Goal: Task Accomplishment & Management: Manage account settings

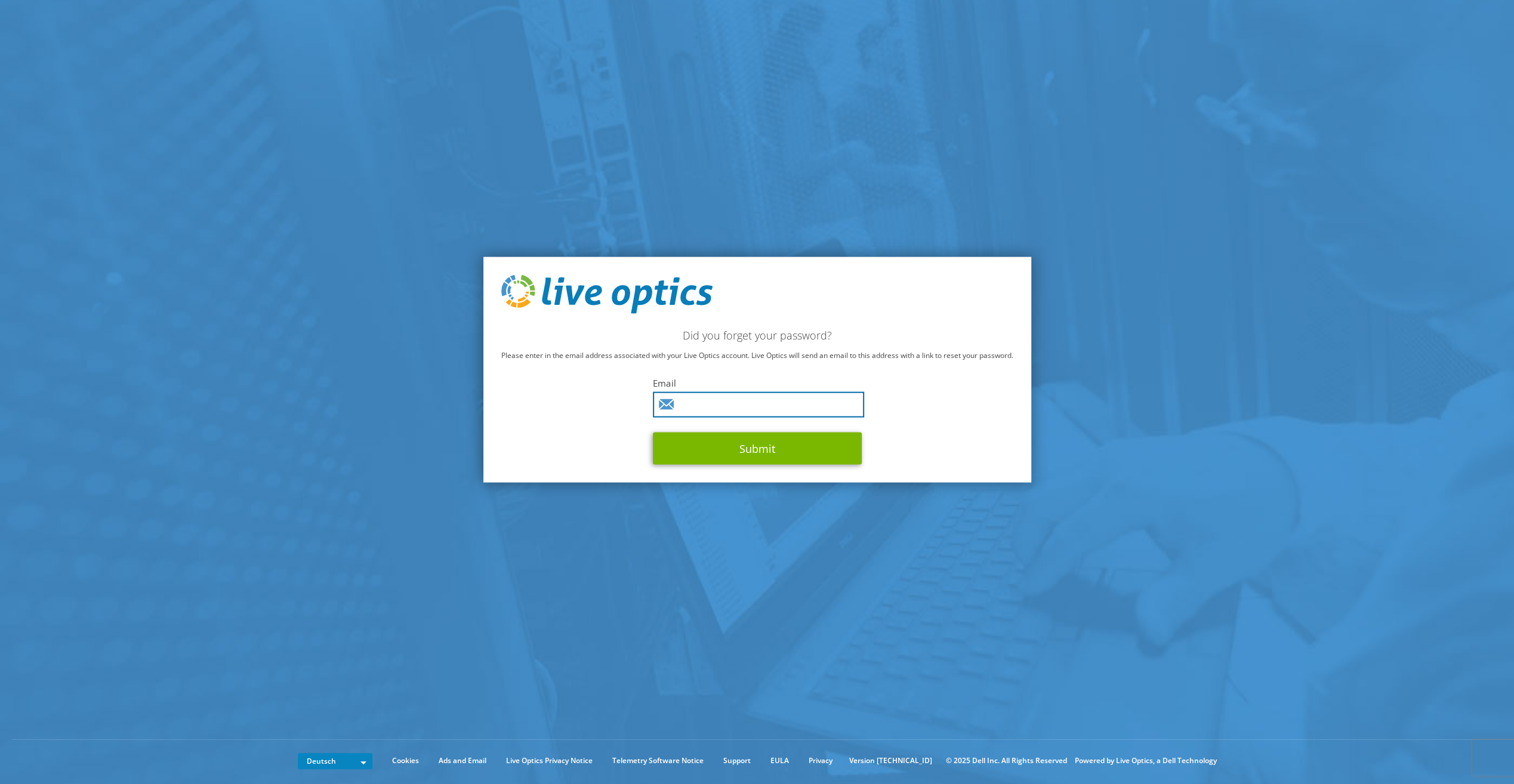
click at [708, 403] on input "text" at bounding box center [758, 404] width 211 height 25
click at [0, 497] on com-1password-button at bounding box center [0, 739] width 0 height 0
click at [789, 401] on input "text" at bounding box center [758, 404] width 211 height 25
click at [756, 400] on input "text" at bounding box center [758, 404] width 211 height 25
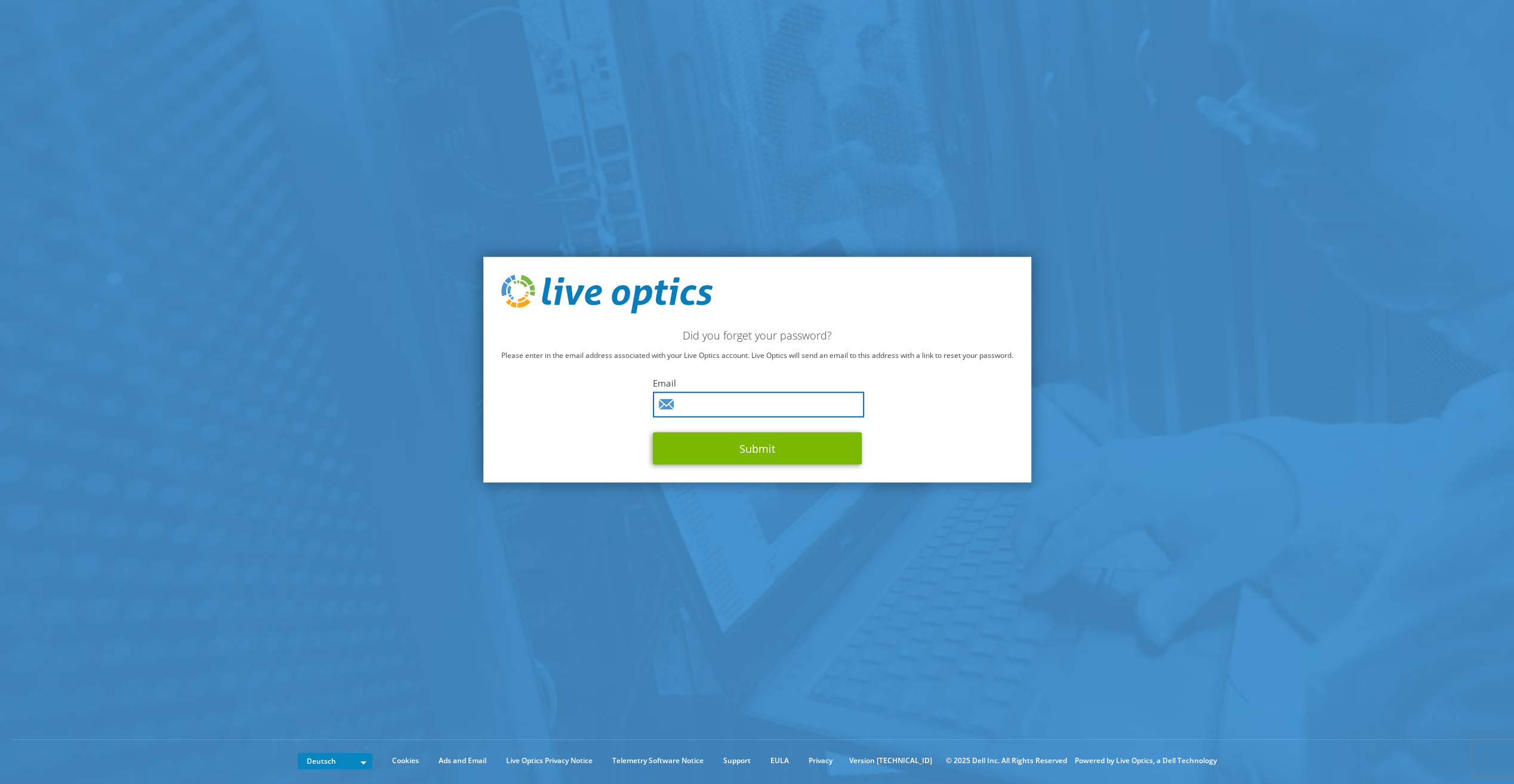
paste input "Matthias.Dahlke@sva.de"
type input "Matthias.Dahlke@sva.de"
click at [772, 456] on button "Submit" at bounding box center [756, 448] width 208 height 32
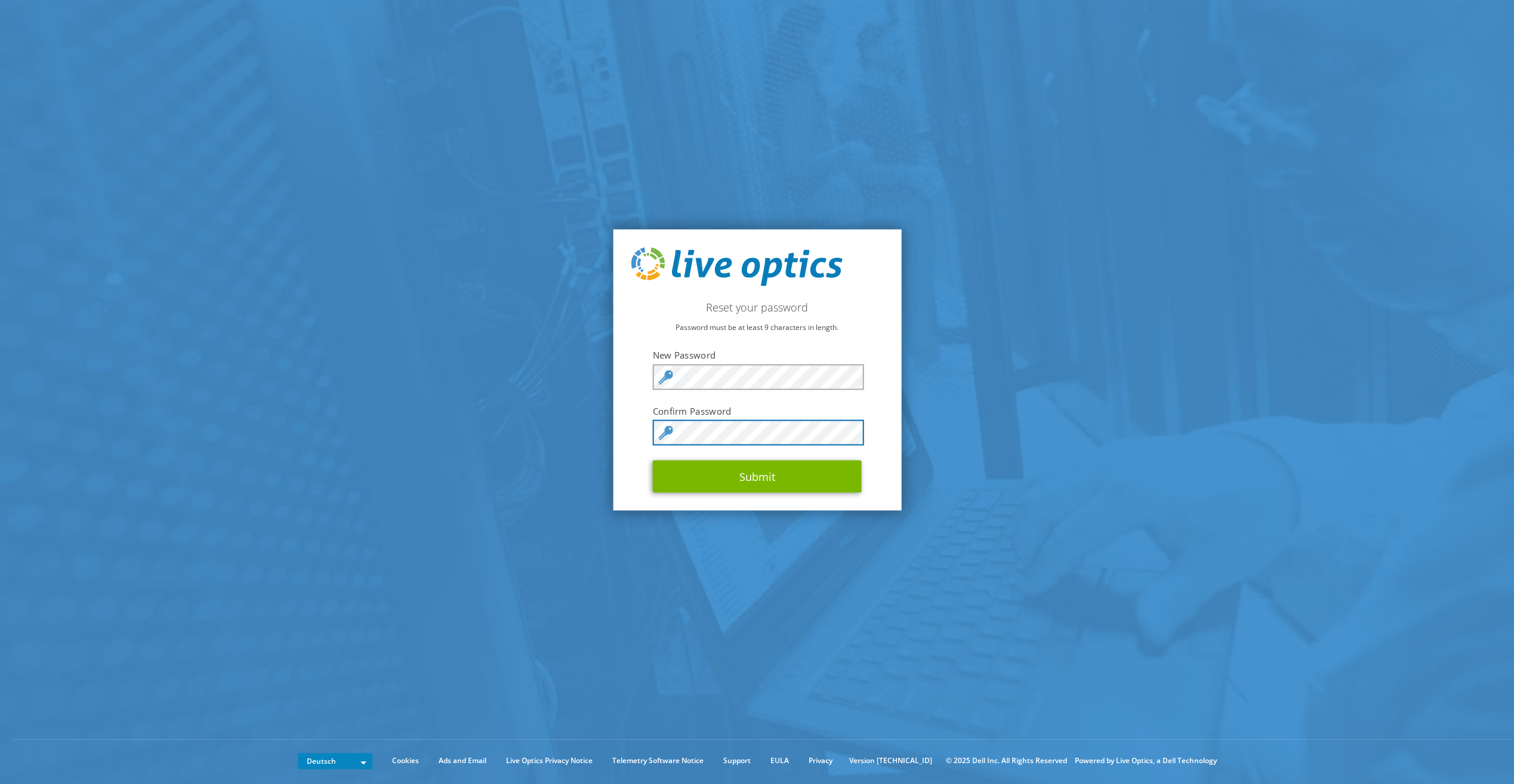
click at [845, 430] on body "Reset your password Password must be at least 9 characters in length. New Passw…" at bounding box center [757, 392] width 1514 height 784
click at [887, 476] on div "Reset your password Password must be at least 9 characters in length. New Passw…" at bounding box center [756, 369] width 288 height 281
click at [821, 473] on button "Submit" at bounding box center [756, 476] width 208 height 32
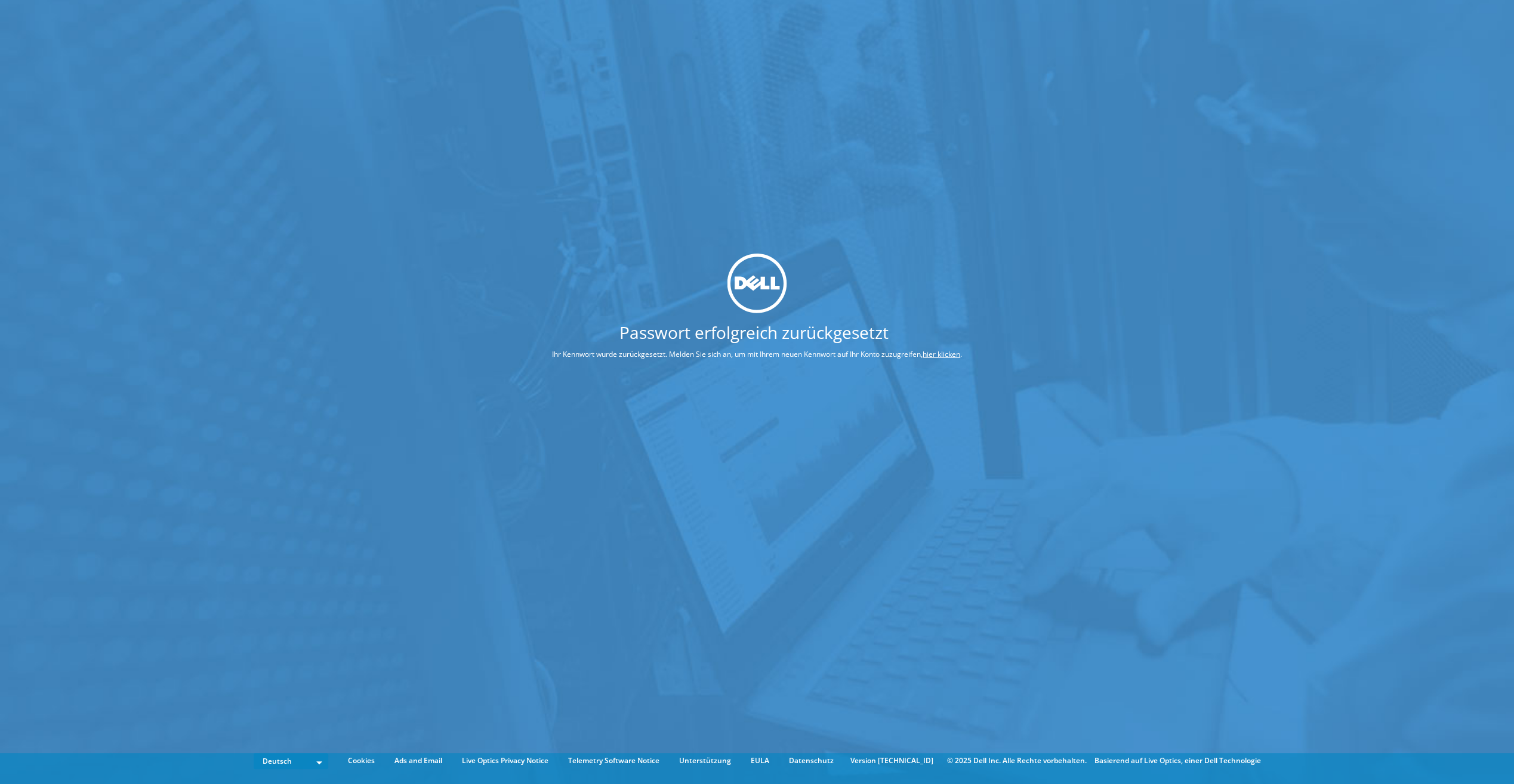
click at [817, 167] on div "Passwort erfolgreich zurückgesetzt Ihr Kennwort wurde zurückgesetzt. Melden Sie…" at bounding box center [757, 374] width 1514 height 748
